Goal: Information Seeking & Learning: Understand process/instructions

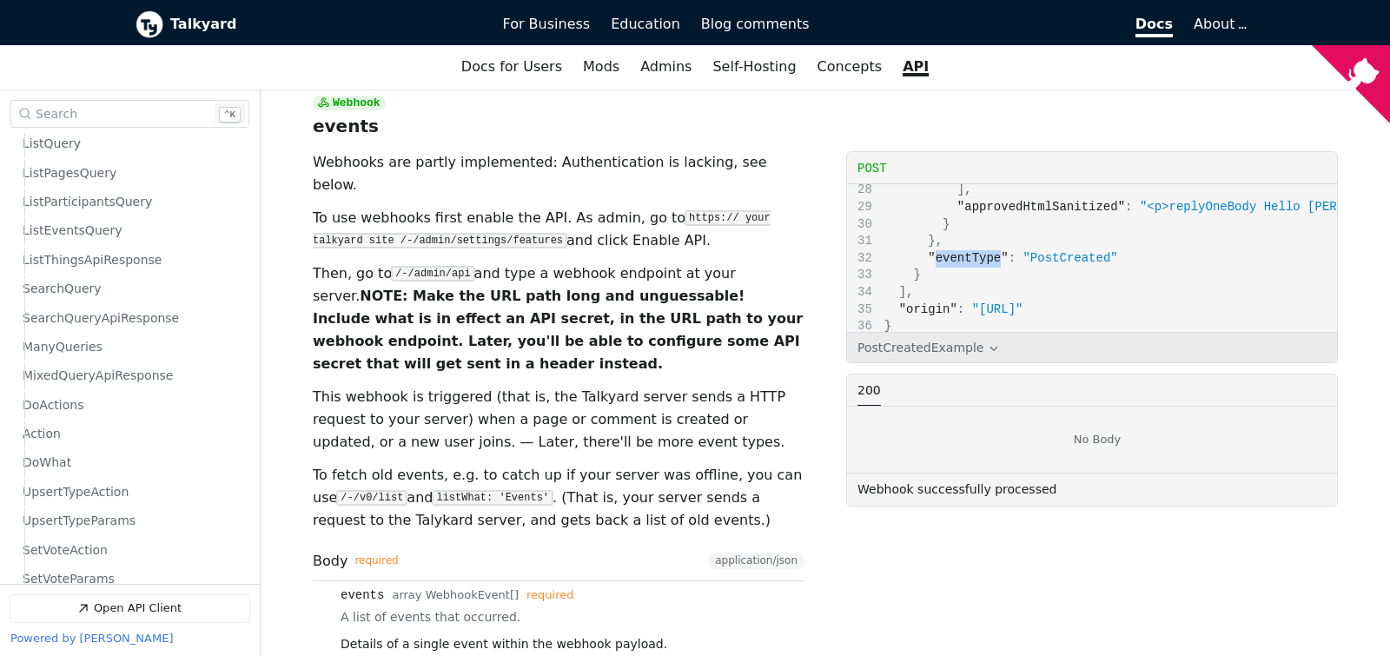
scroll to position [7012, 0]
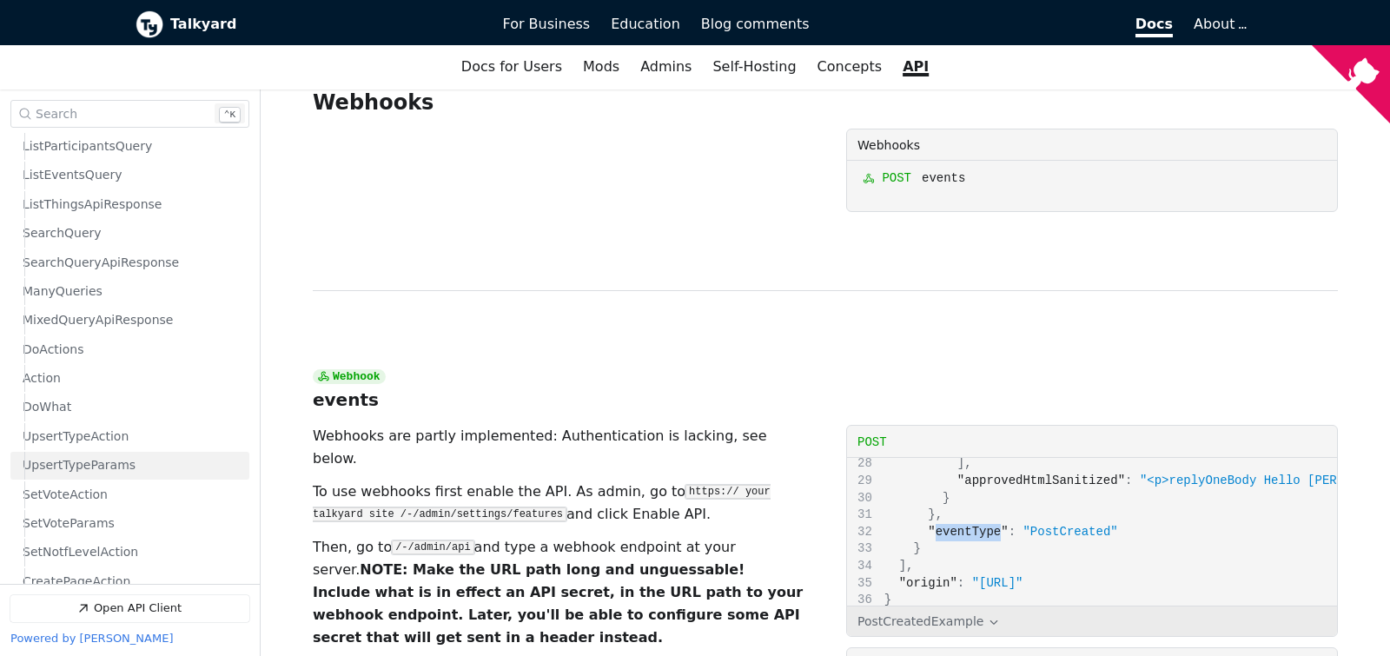
scroll to position [474, 0]
click at [101, 348] on link "DoActions" at bounding box center [132, 347] width 219 height 27
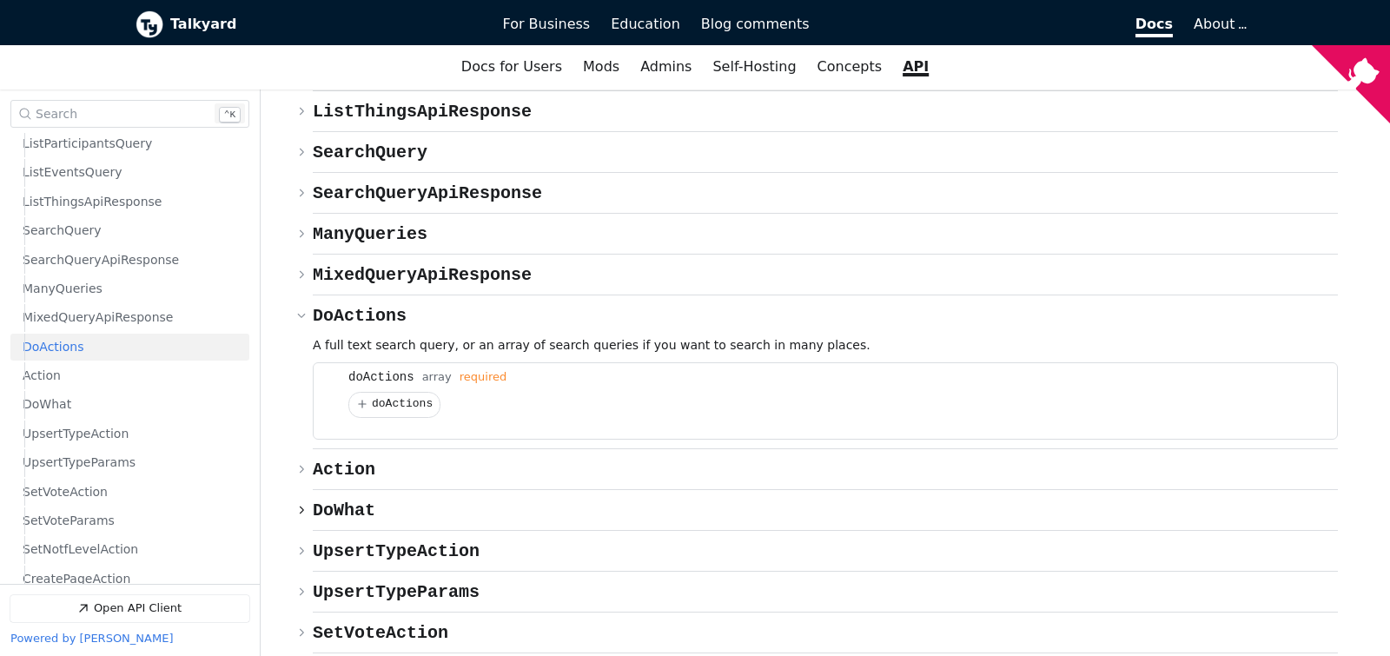
click at [345, 500] on span "enum DoWhat" at bounding box center [344, 510] width 63 height 20
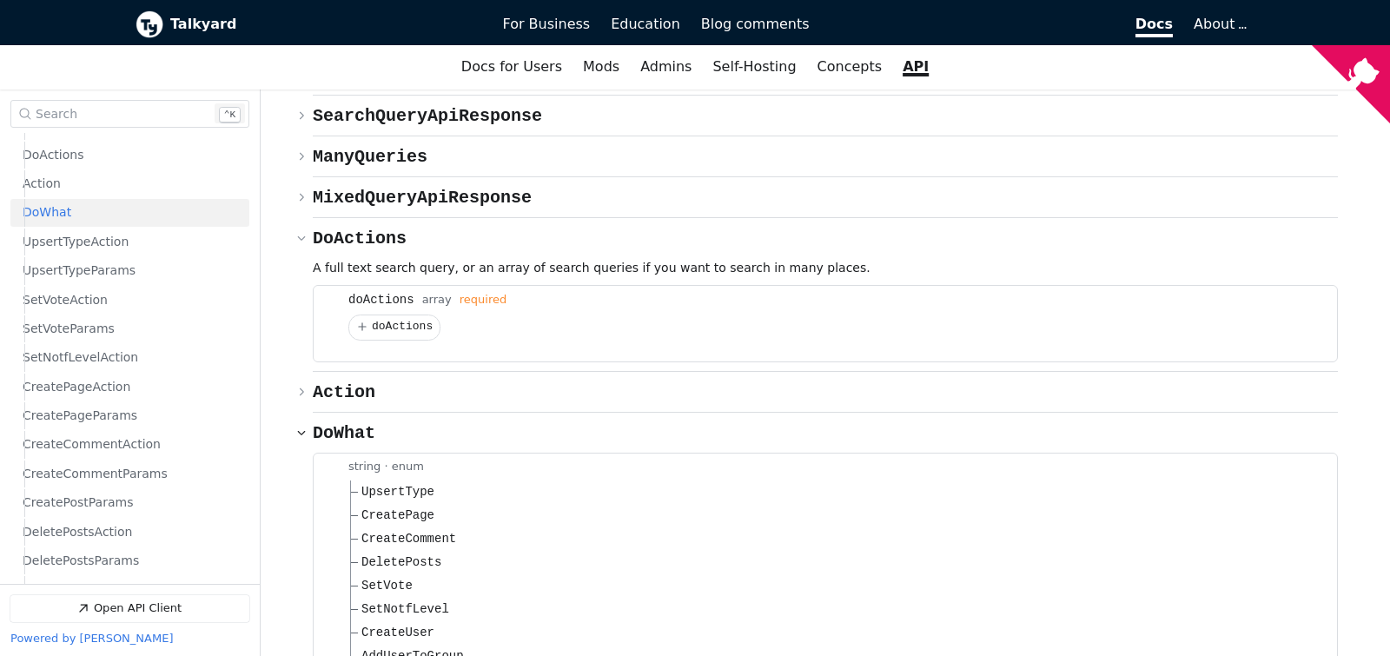
scroll to position [8688, 0]
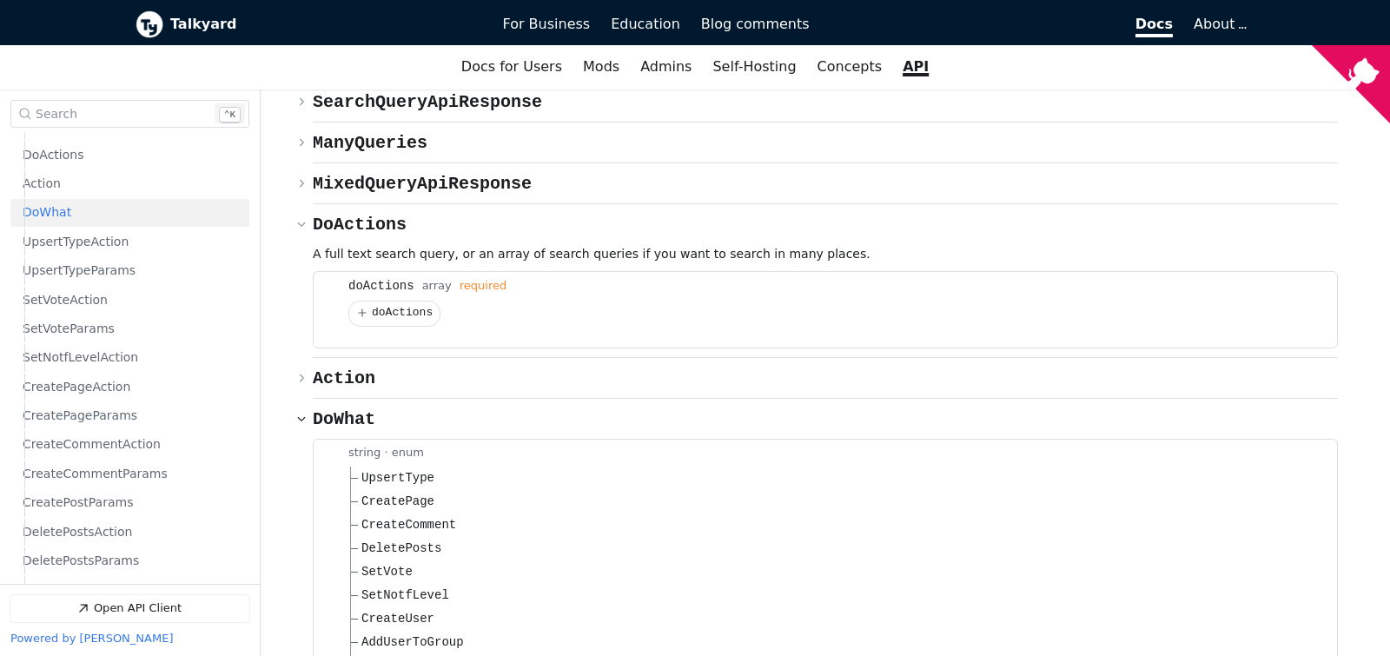
click at [407, 540] on span "DeletePosts" at bounding box center [401, 549] width 80 height 18
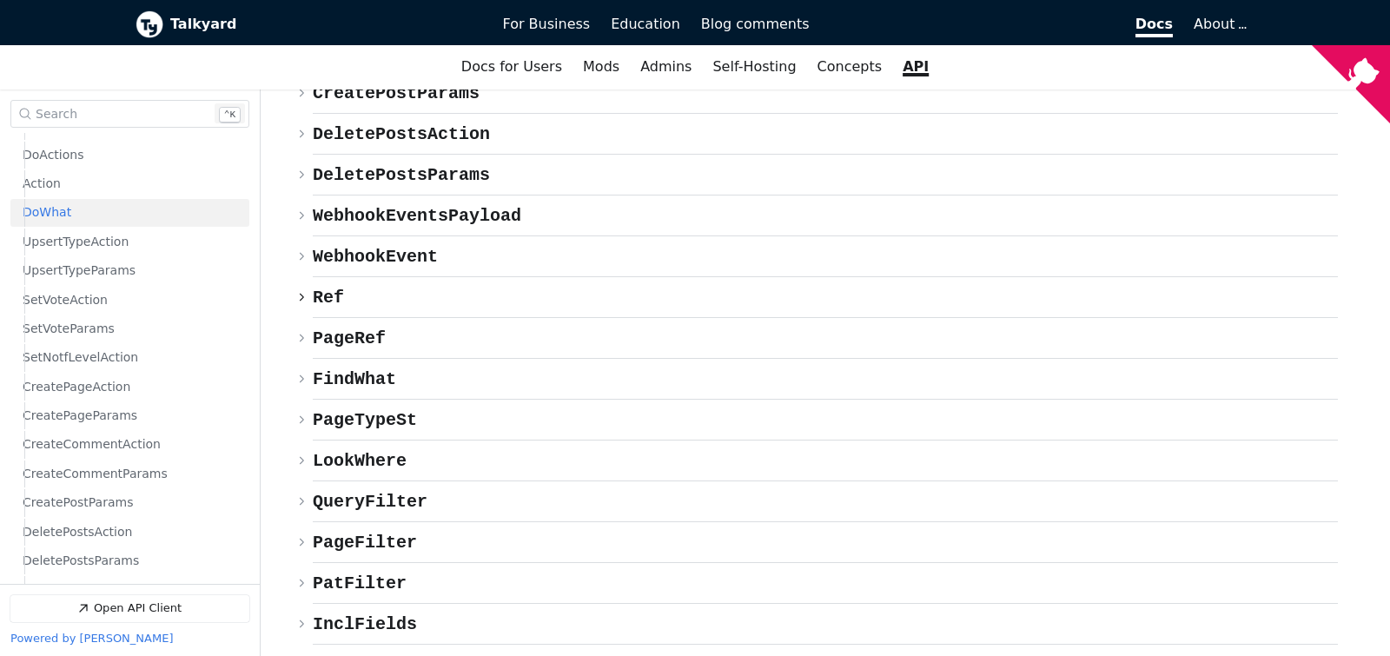
scroll to position [9997, 0]
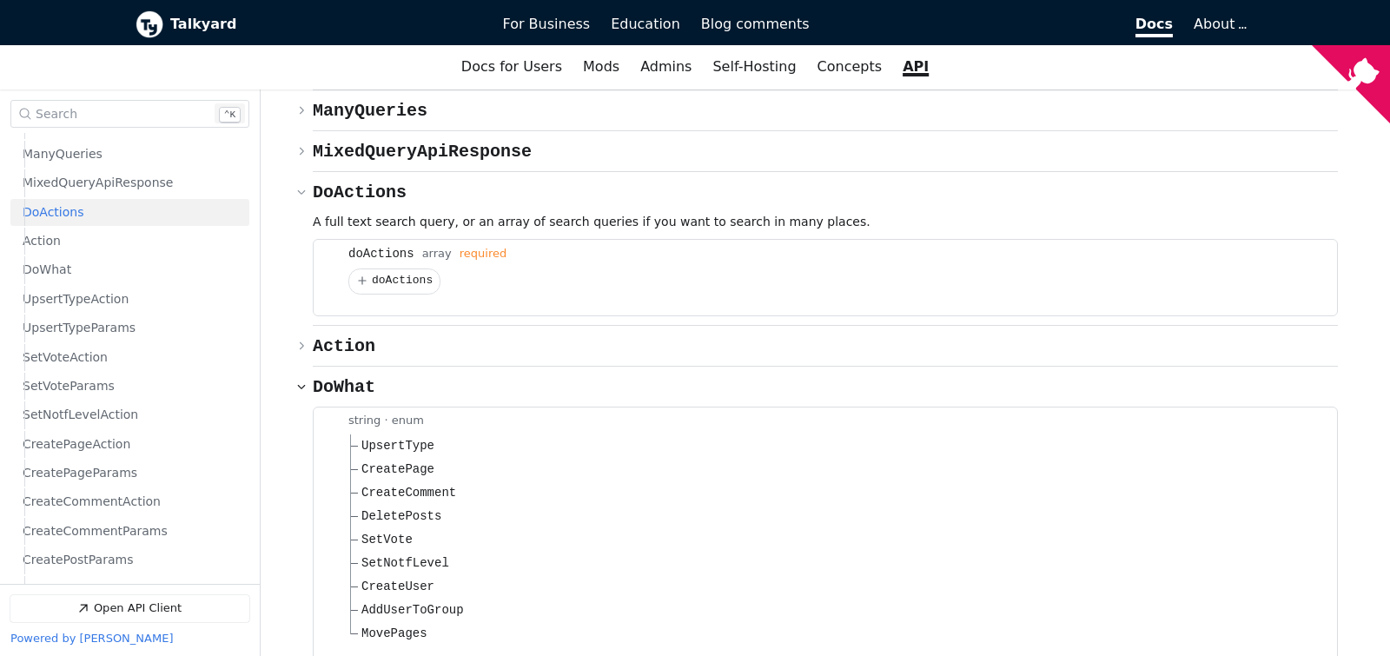
scroll to position [608, 0]
click at [408, 507] on span "DeletePosts" at bounding box center [401, 516] width 80 height 18
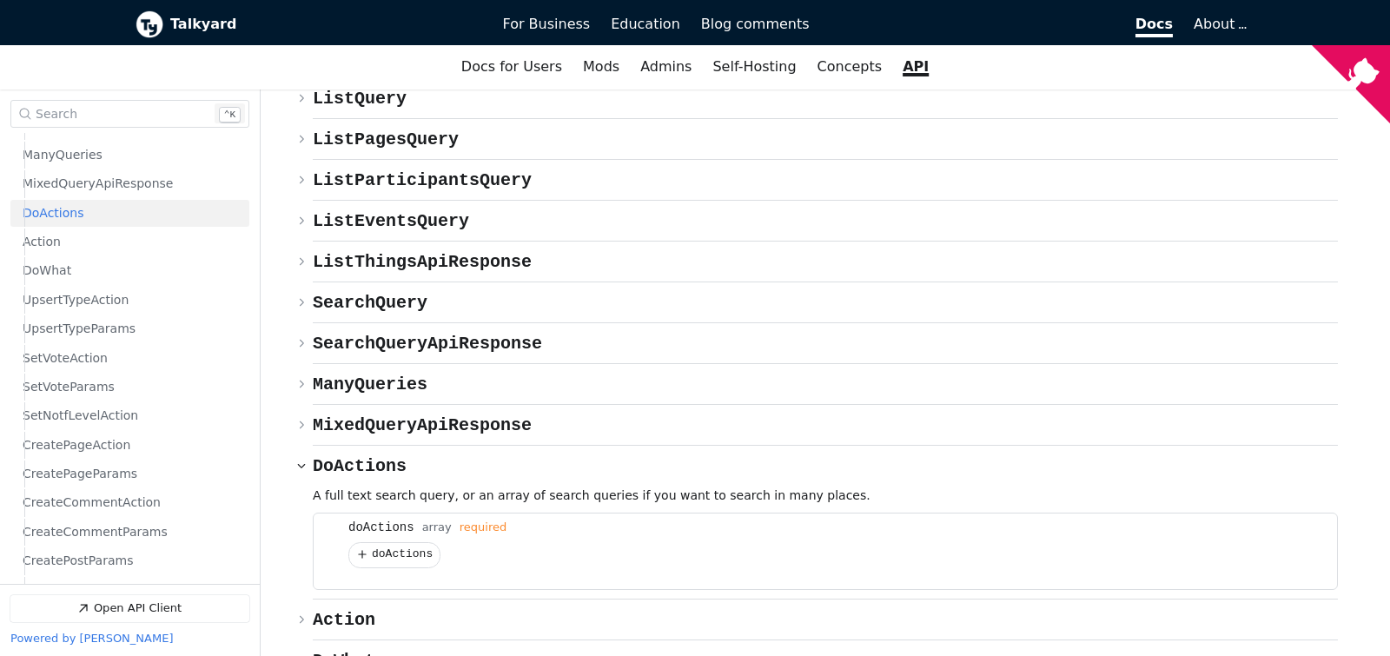
click at [400, 548] on span "doActions" at bounding box center [402, 554] width 61 height 13
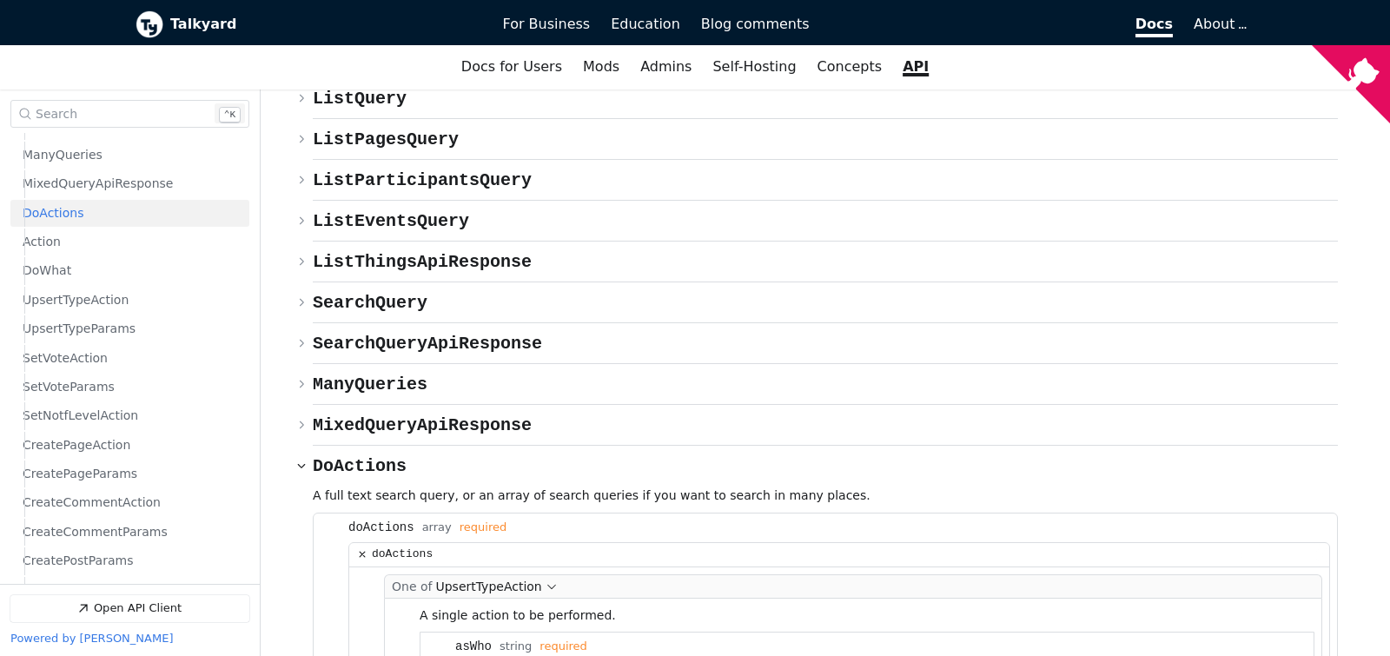
scroll to position [8629, 0]
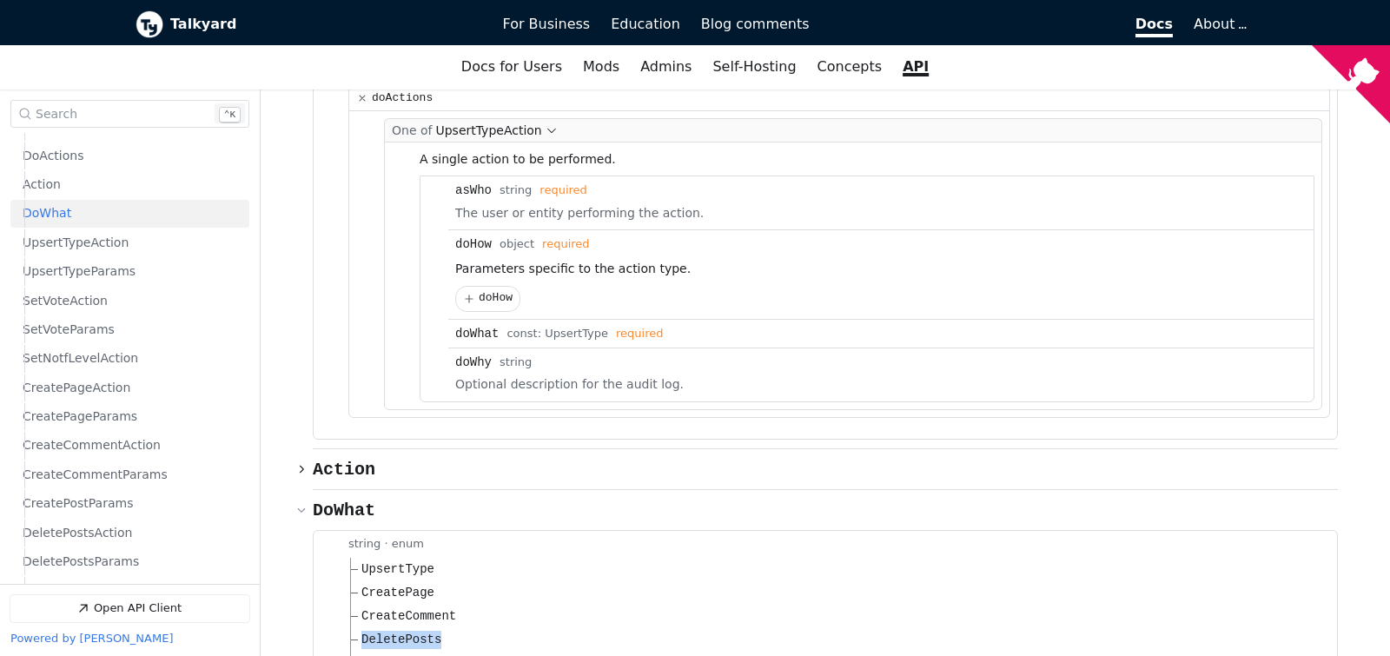
scroll to position [666, 0]
click at [351, 460] on span "{} Action" at bounding box center [344, 470] width 63 height 20
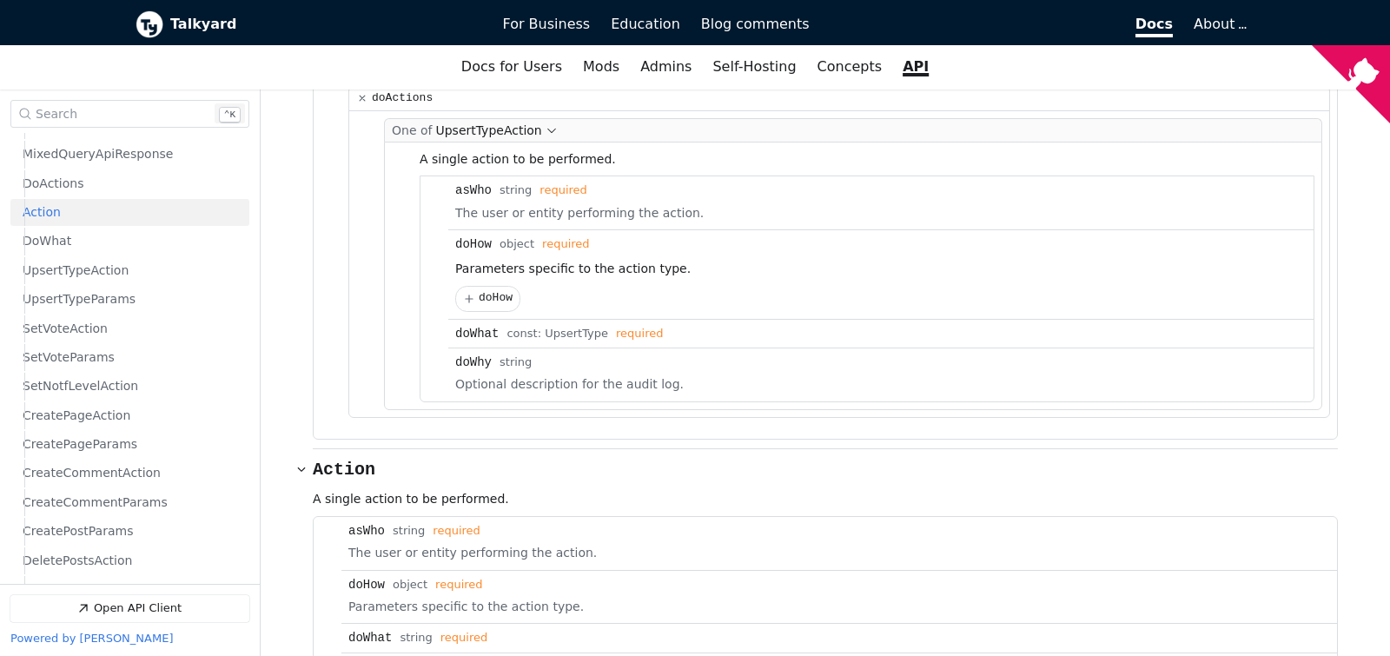
scroll to position [637, 0]
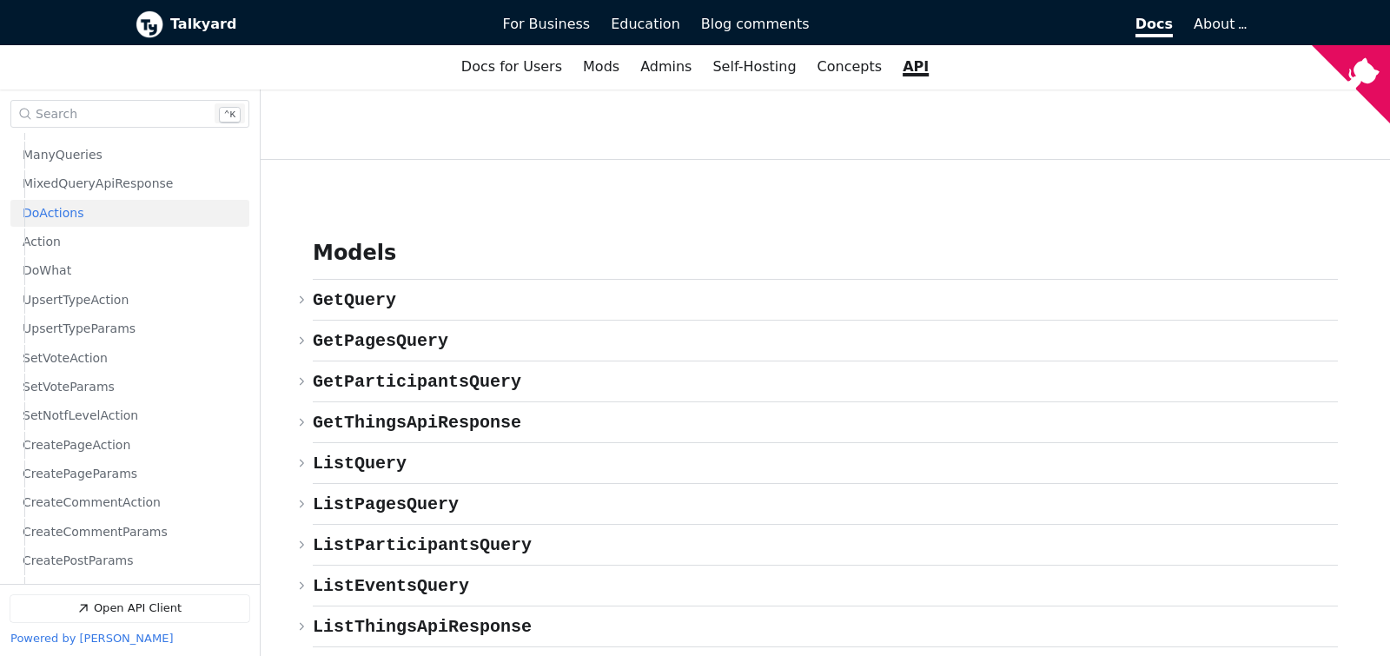
scroll to position [8446, 0]
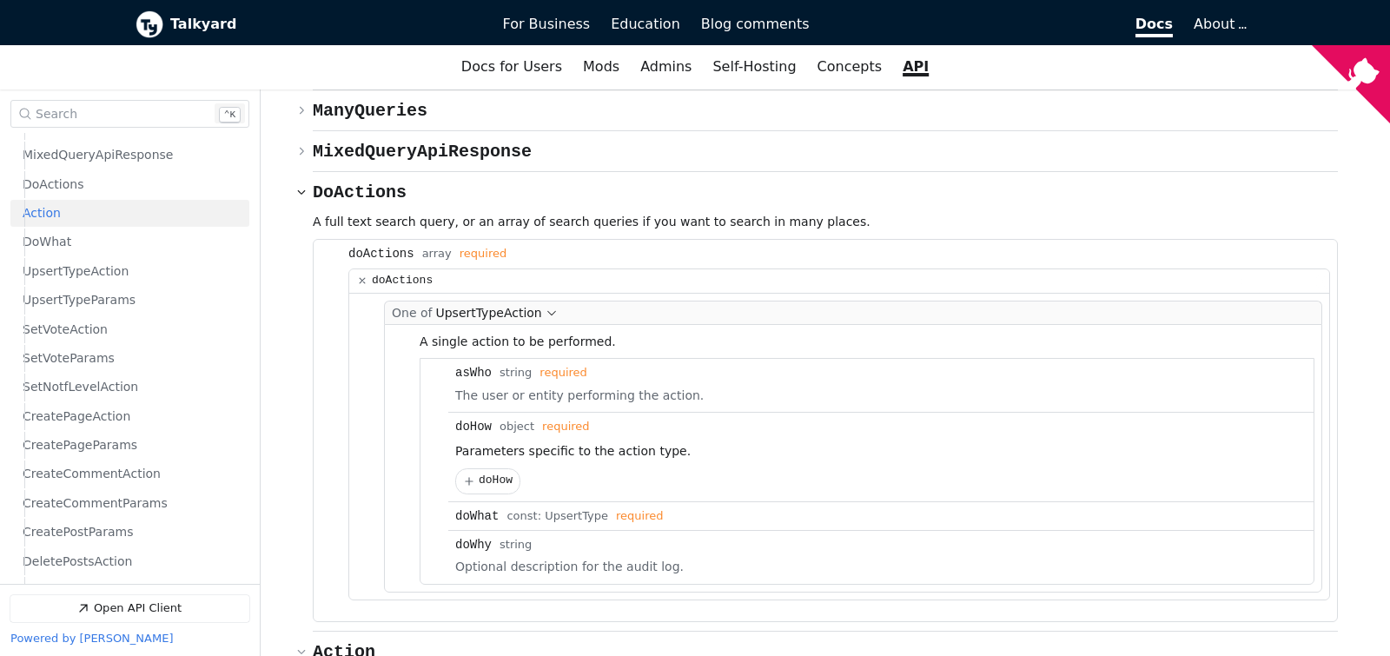
scroll to position [8446, 0]
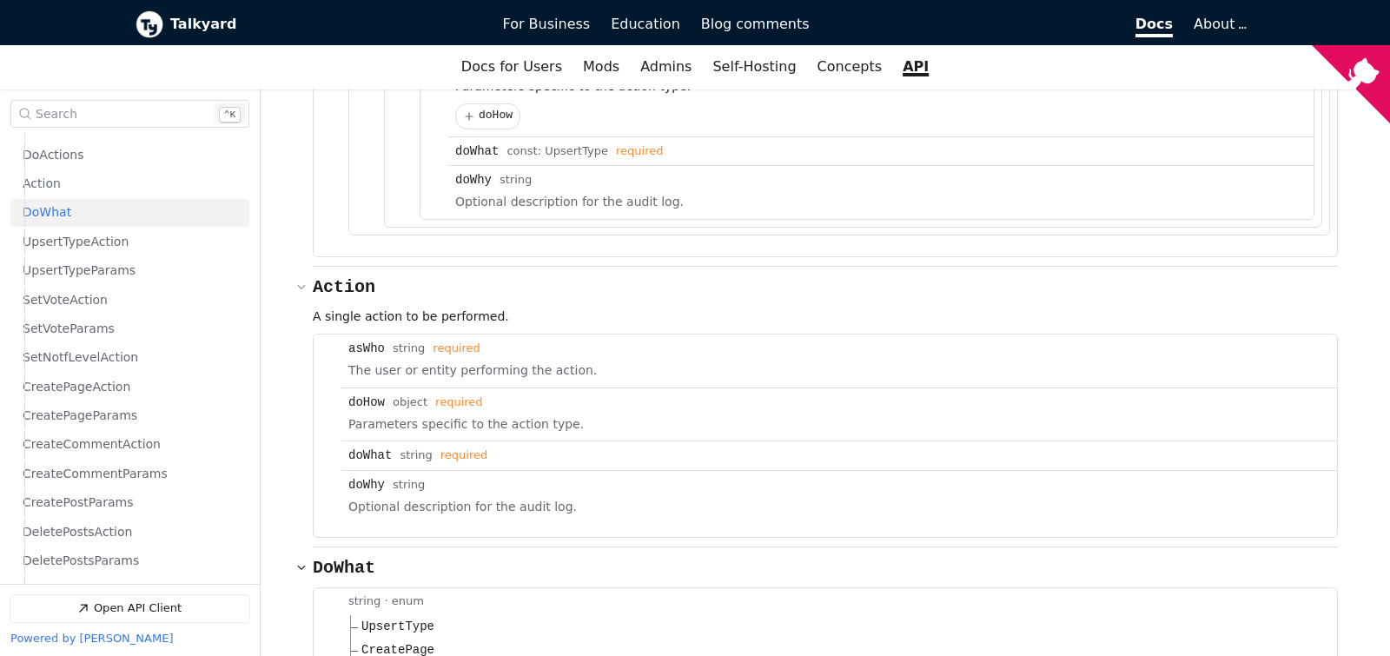
scroll to position [9359, 0]
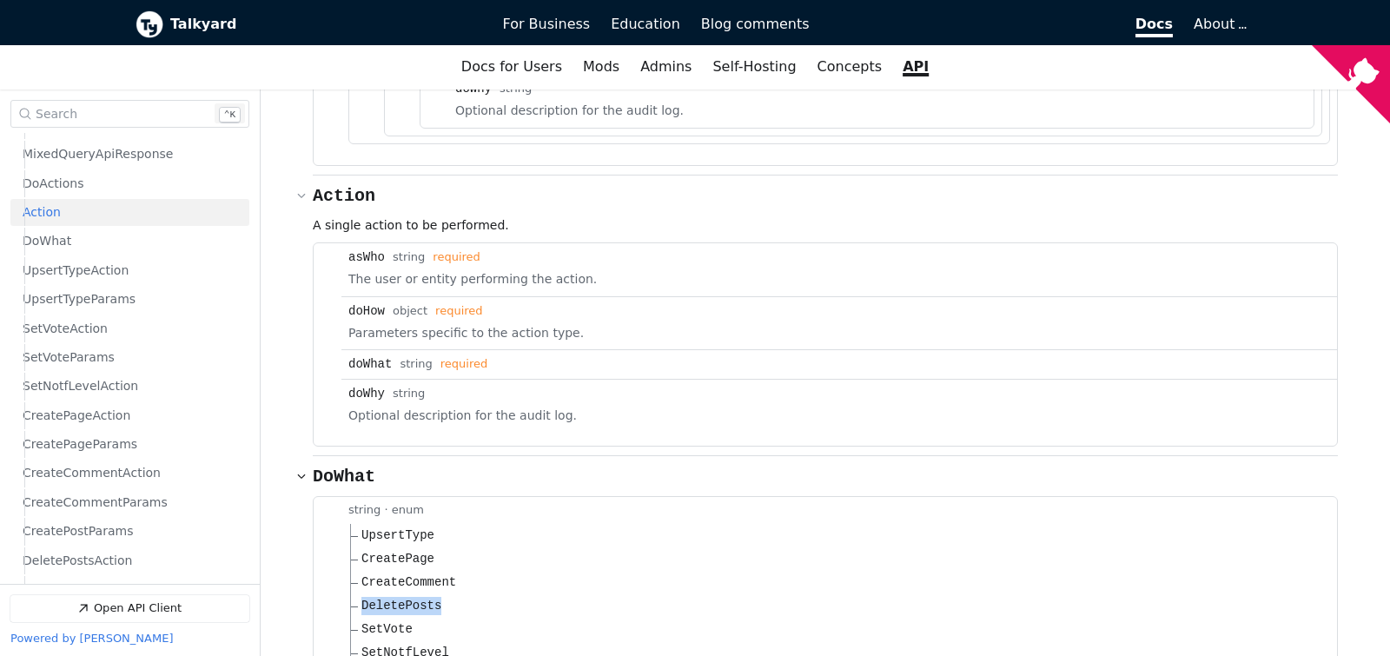
scroll to position [637, 0]
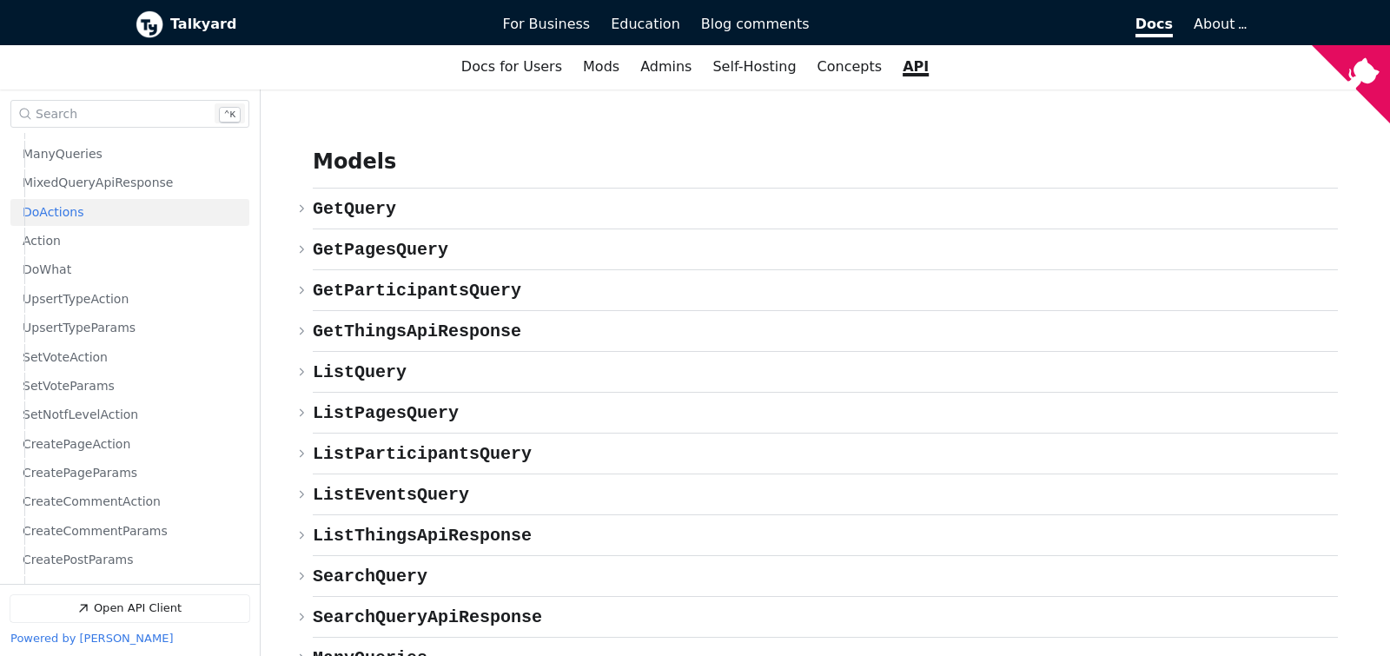
scroll to position [608, 0]
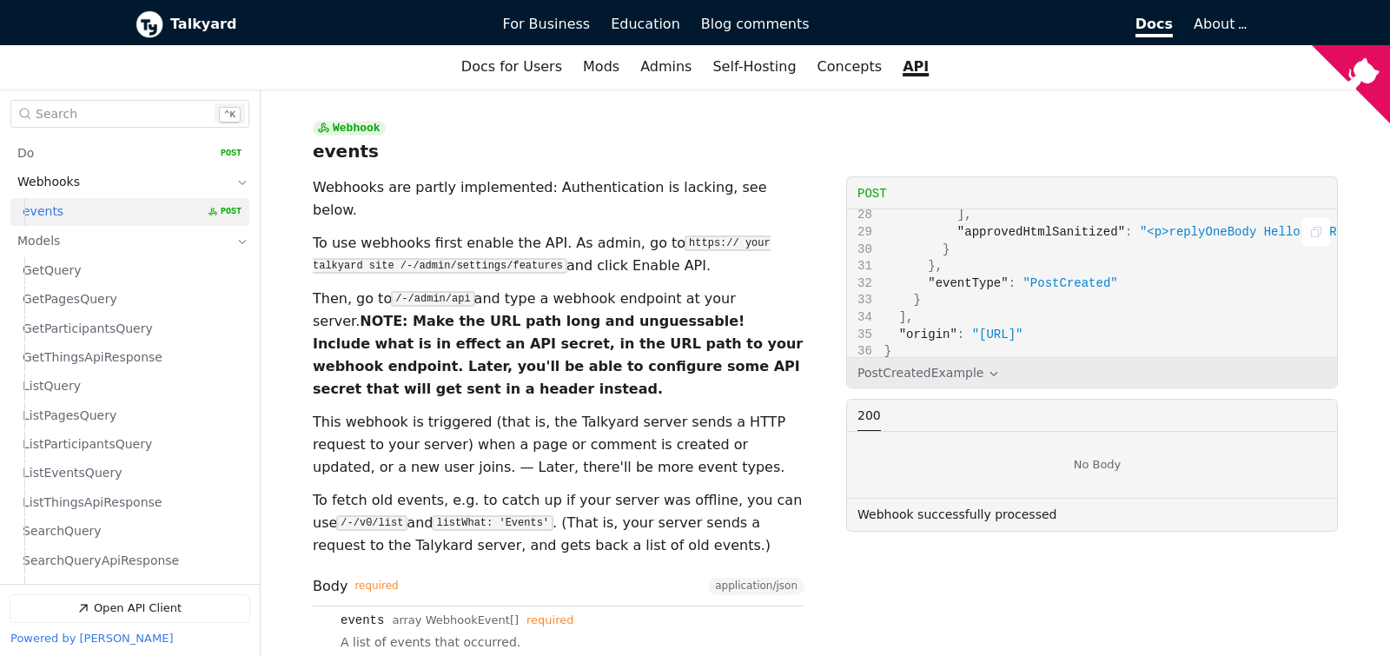
scroll to position [280, 0]
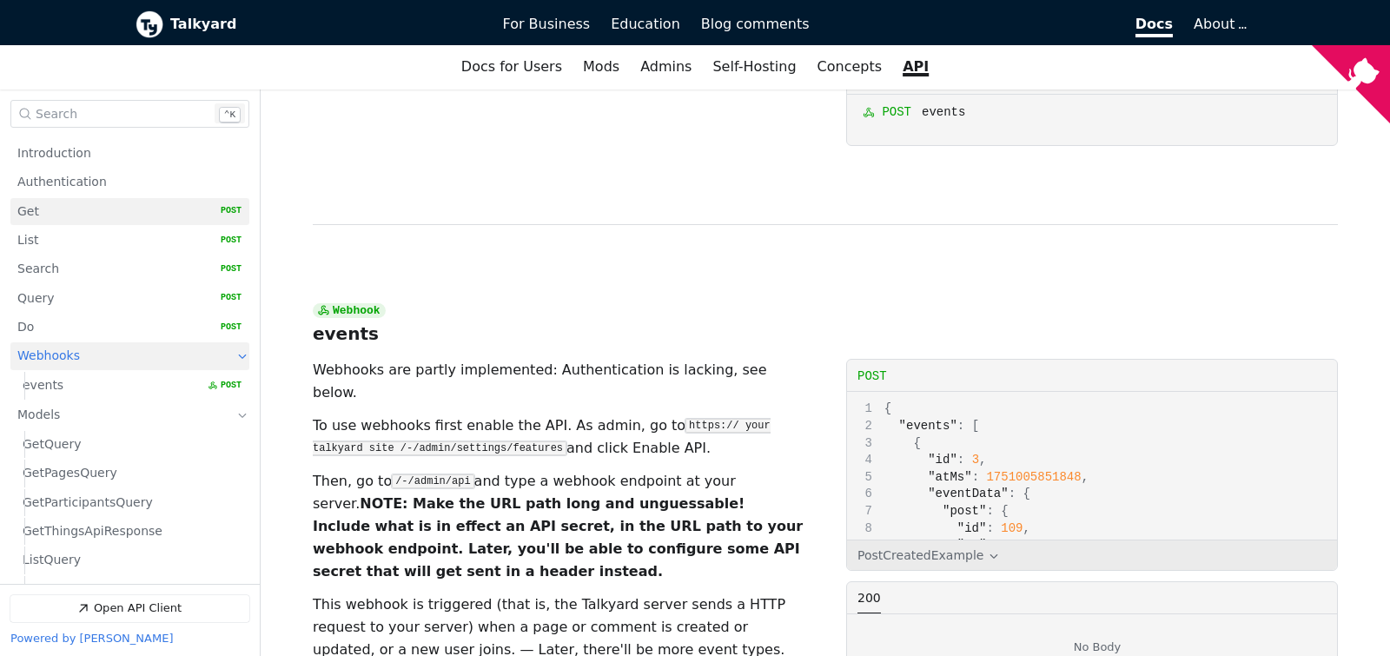
click at [65, 209] on link "Get   HTTP Method: POST" at bounding box center [129, 211] width 224 height 27
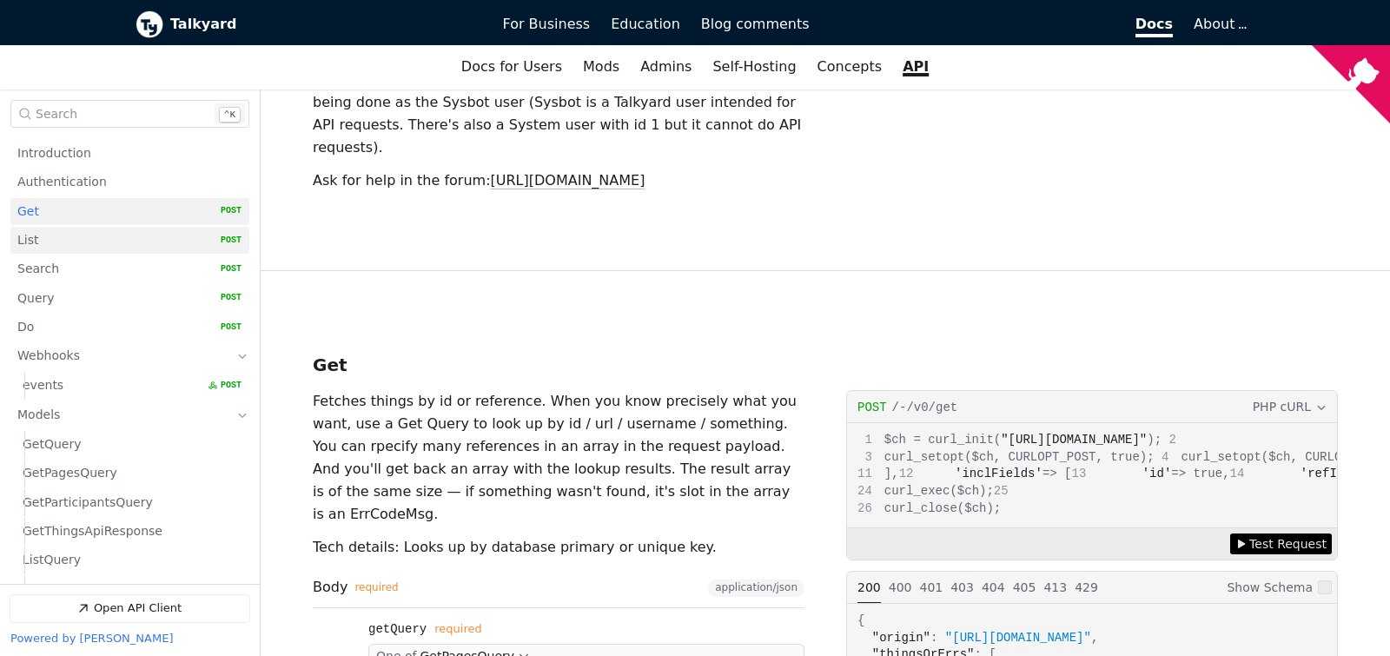
click at [72, 245] on link "List   HTTP Method: POST" at bounding box center [129, 240] width 224 height 27
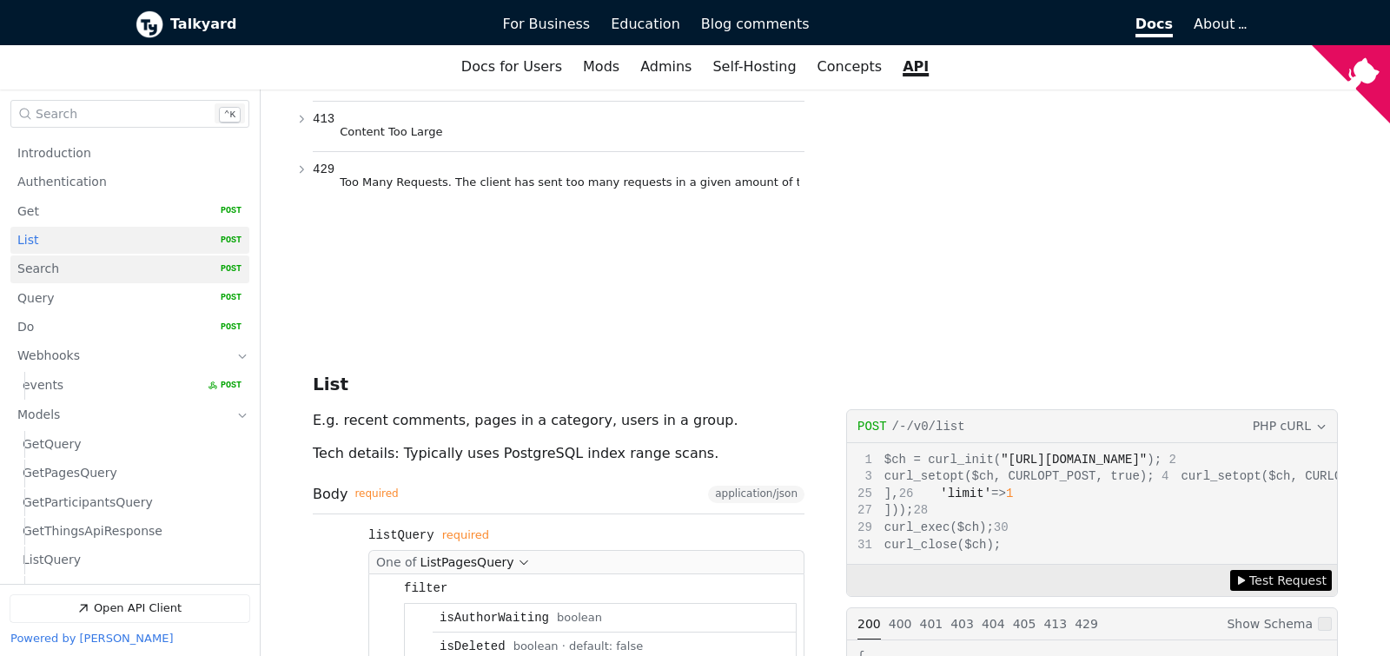
click at [84, 274] on link "Search   HTTP Method: POST" at bounding box center [129, 269] width 224 height 27
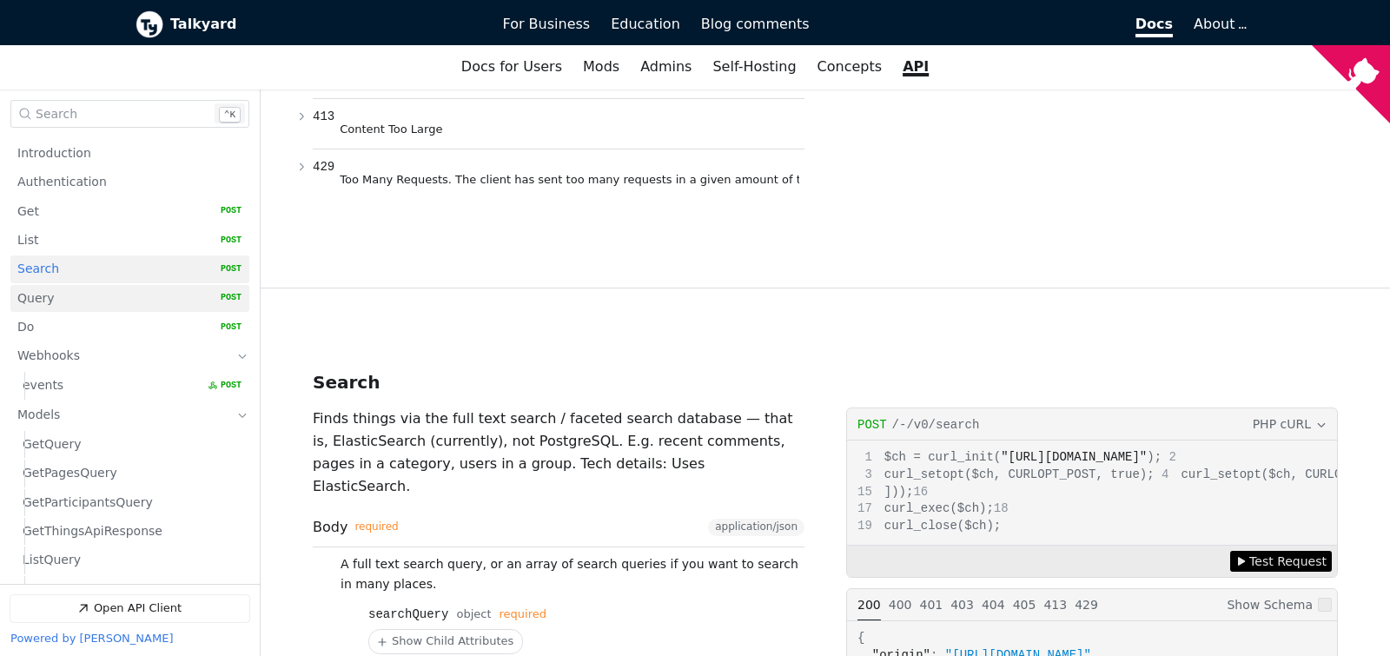
click at [82, 286] on link "Query   HTTP Method: POST" at bounding box center [129, 298] width 224 height 27
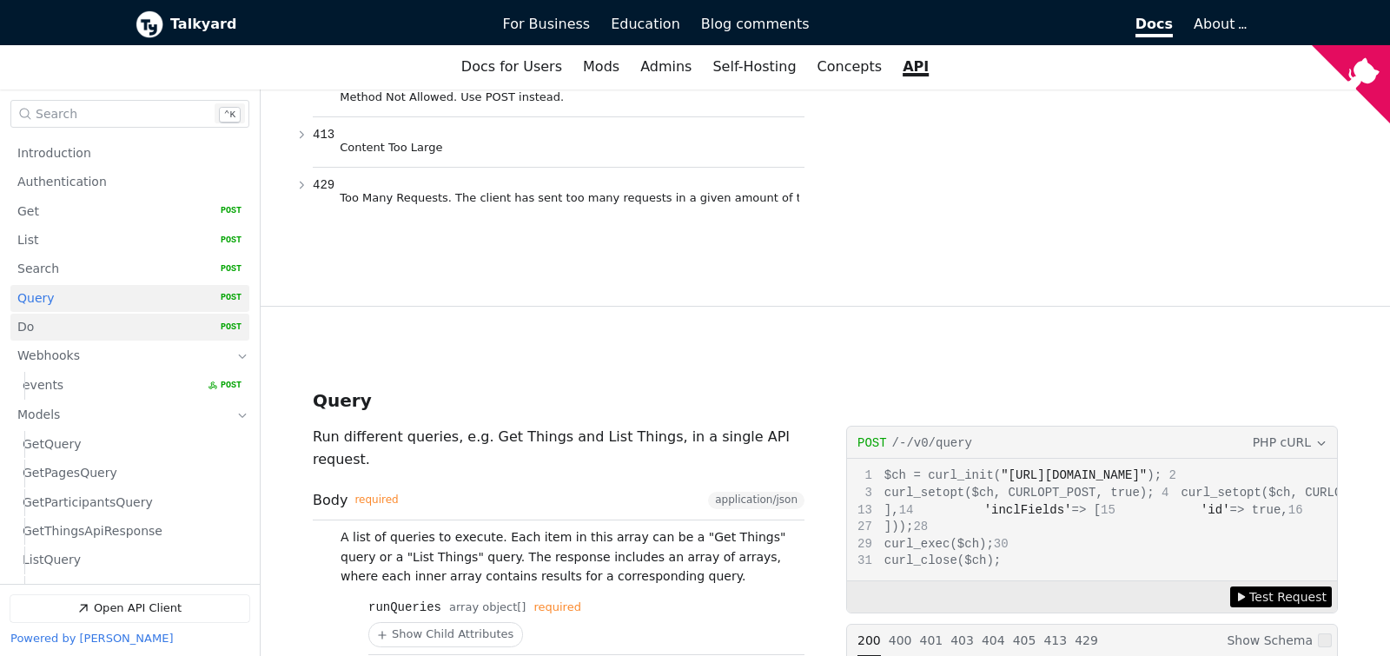
click at [83, 327] on link "Do   HTTP Method: POST" at bounding box center [129, 327] width 224 height 27
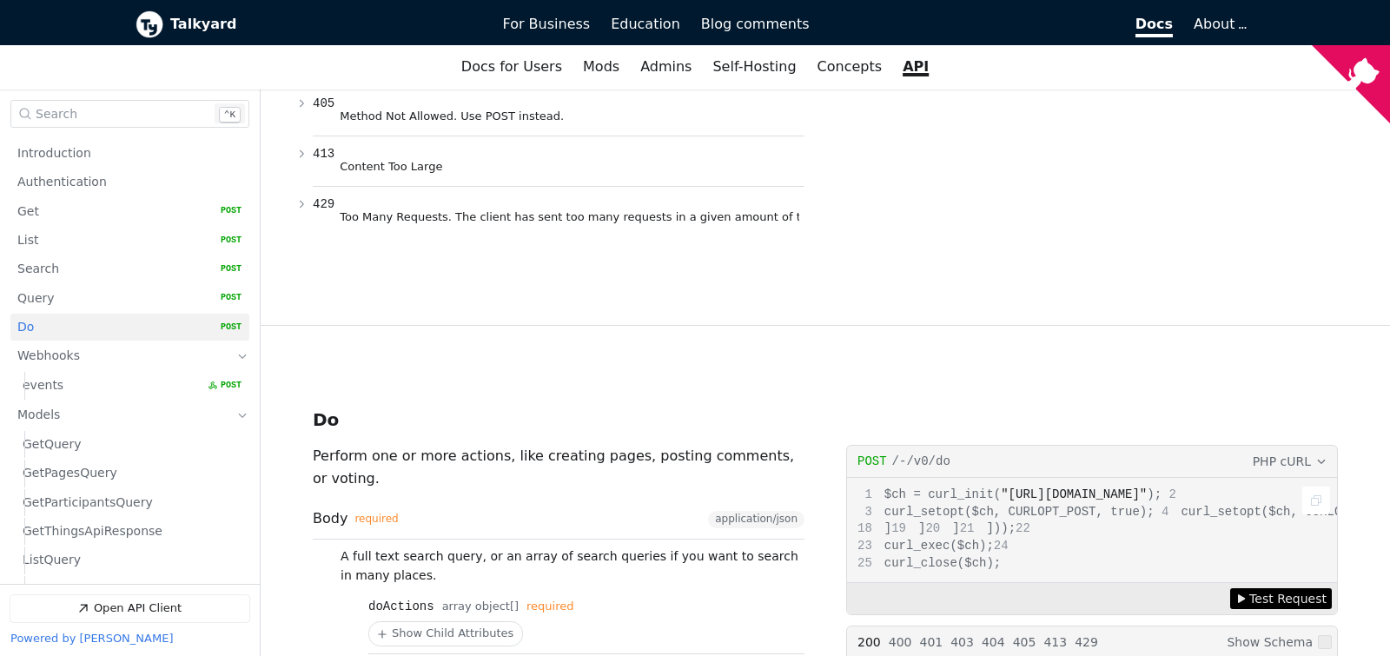
drag, startPoint x: 1238, startPoint y: 369, endPoint x: 1199, endPoint y: 368, distance: 39.1
click at [1147, 487] on span ""[URL][DOMAIN_NAME]"" at bounding box center [1074, 494] width 146 height 14
copy span "/v0/do"
